Goal: Find specific page/section: Find specific page/section

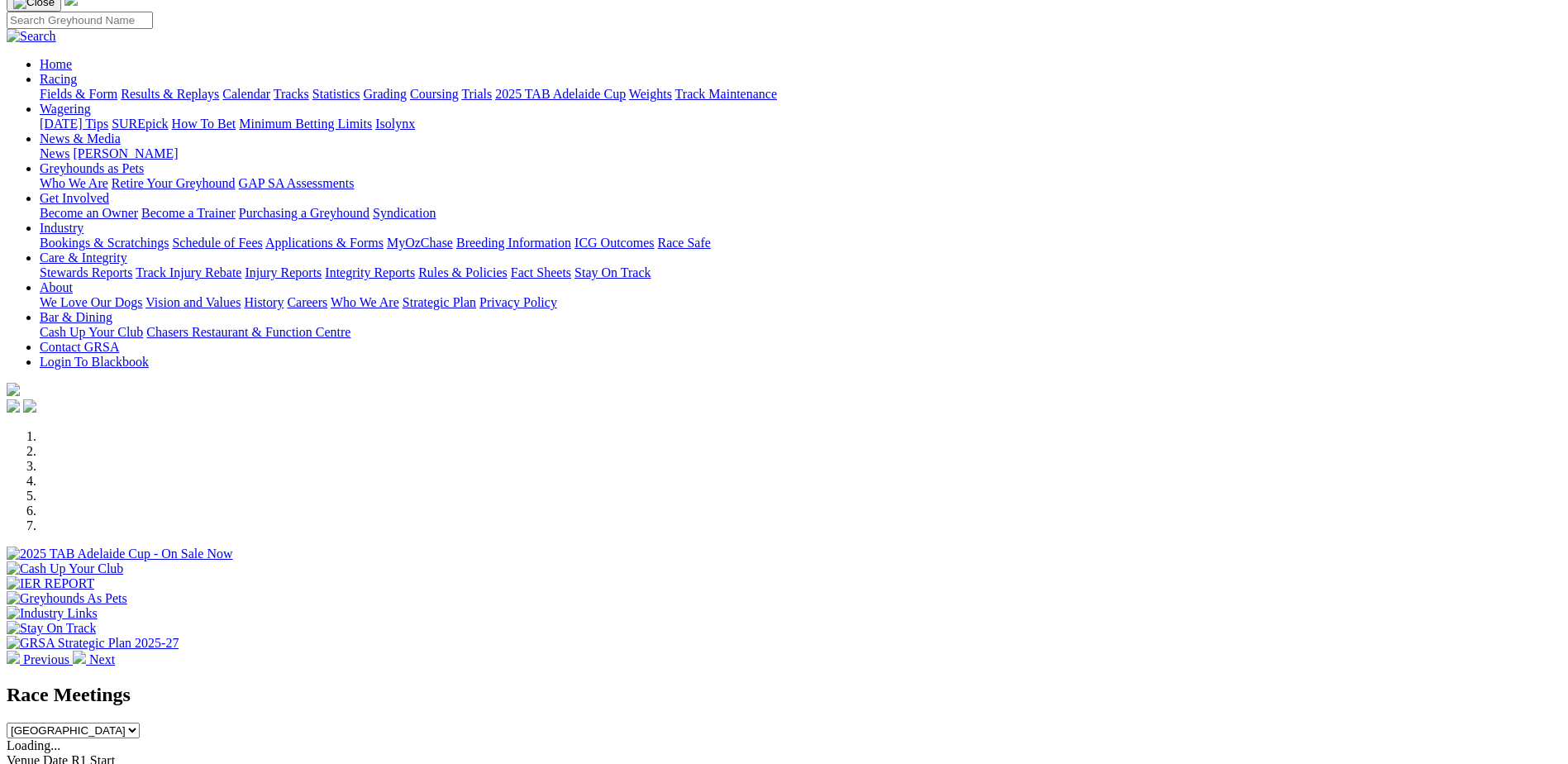
scroll to position [331, 0]
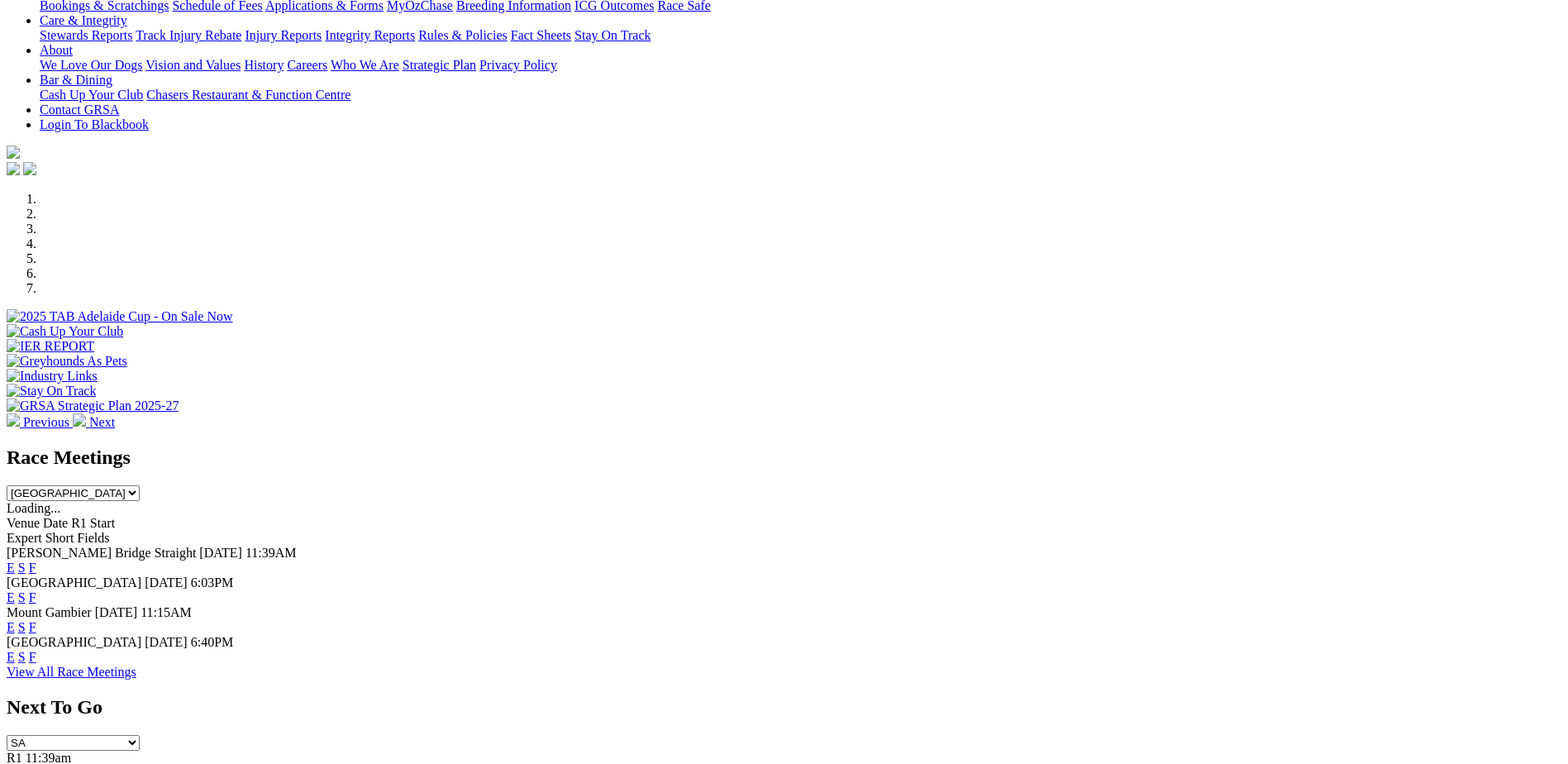
click at [36, 561] on link "F" at bounding box center [32, 568] width 8 height 14
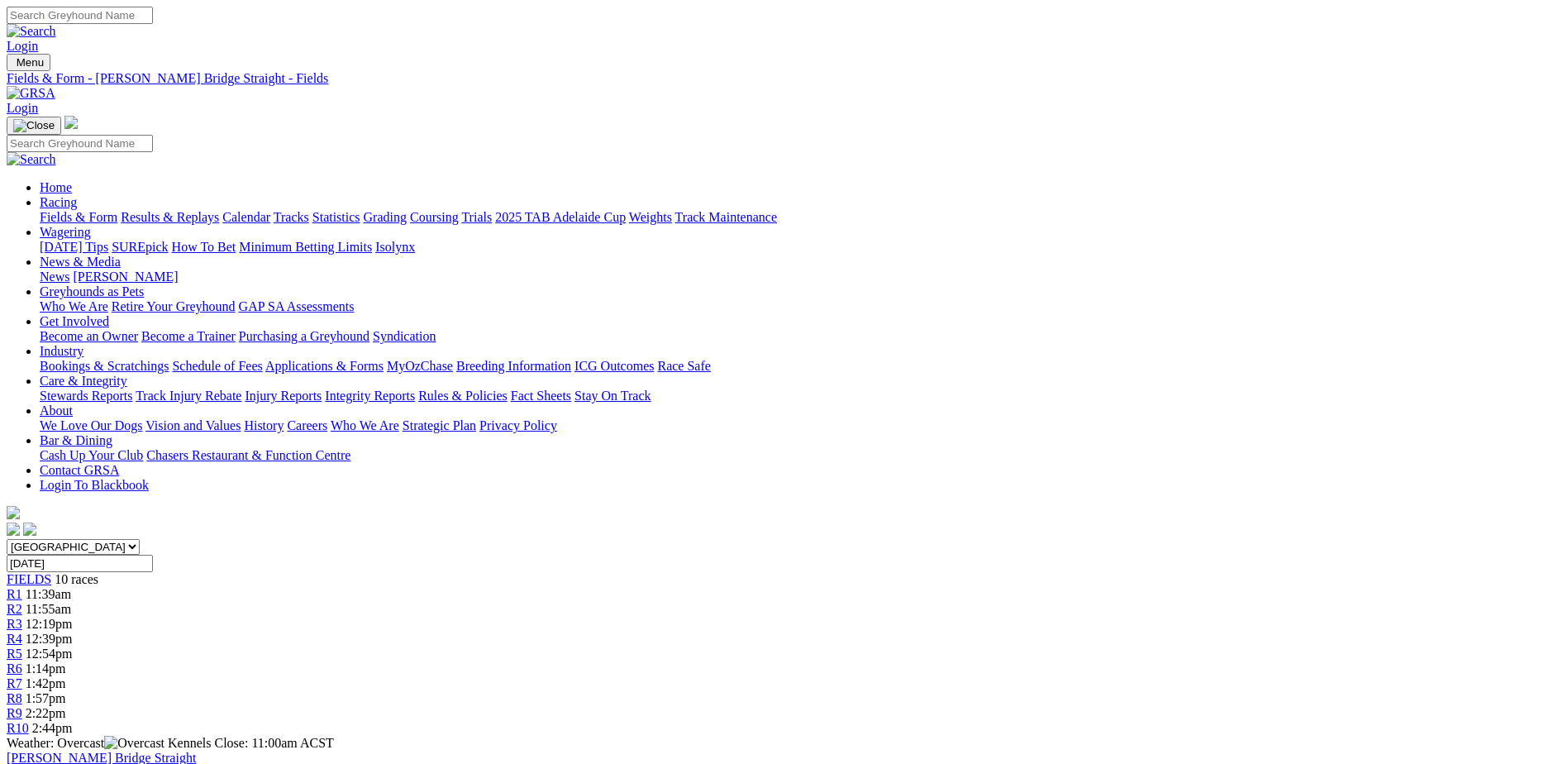
click at [56, 86] on img at bounding box center [31, 93] width 49 height 15
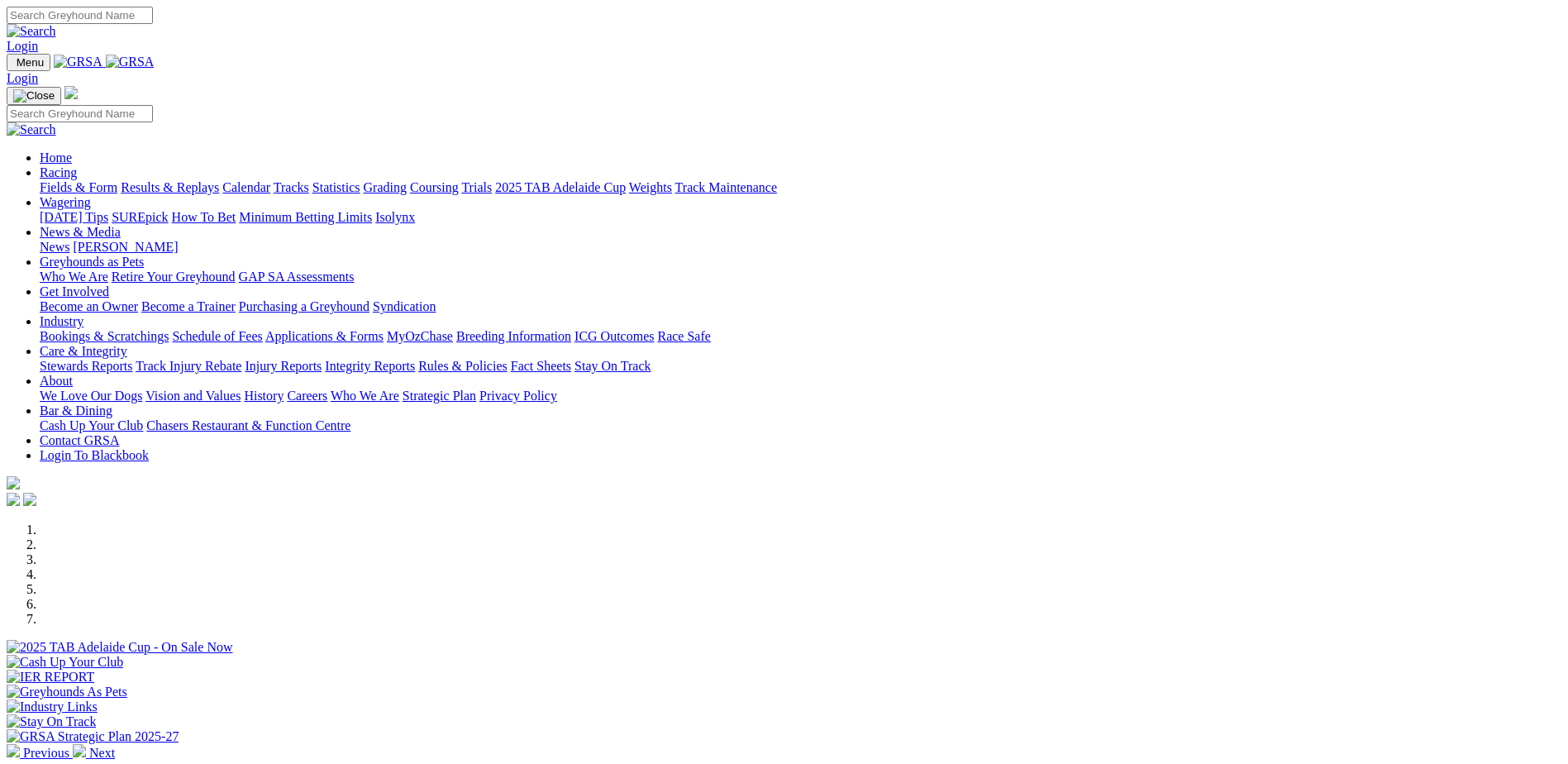
scroll to position [414, 0]
